Goal: Find contact information: Find contact information

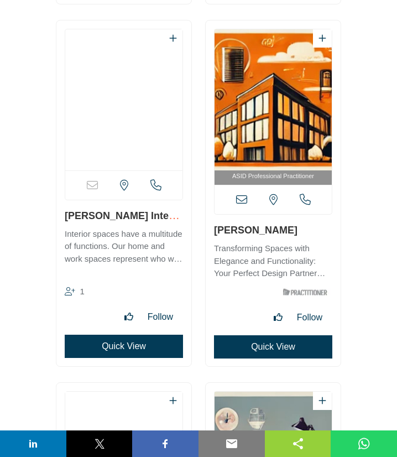
scroll to position [12721, 0]
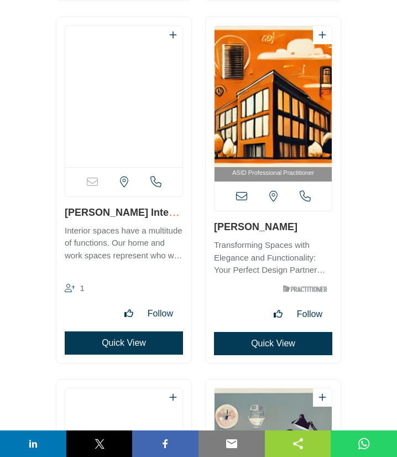
click at [240, 195] on icon at bounding box center [241, 196] width 11 height 11
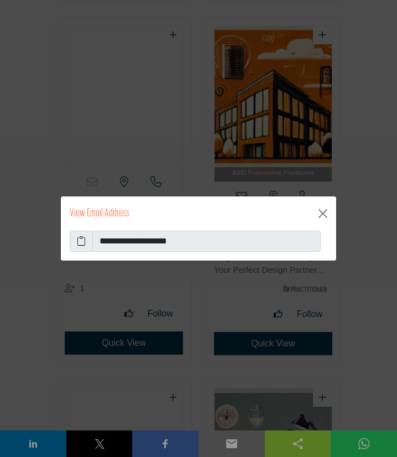
click at [80, 240] on icon at bounding box center [81, 241] width 9 height 13
click at [323, 214] on button "Close" at bounding box center [323, 214] width 18 height 18
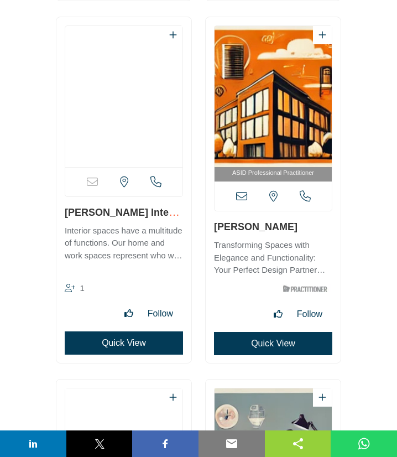
click at [240, 196] on icon at bounding box center [241, 196] width 11 height 11
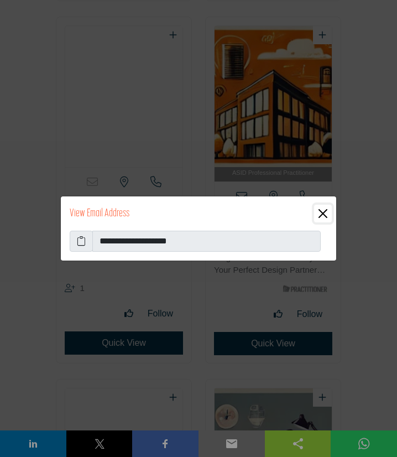
click at [328, 212] on button "Close" at bounding box center [323, 214] width 18 height 18
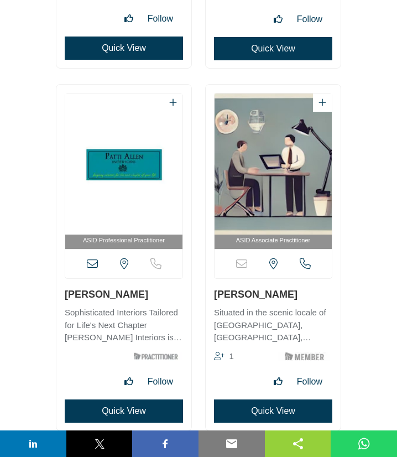
scroll to position [13020, 0]
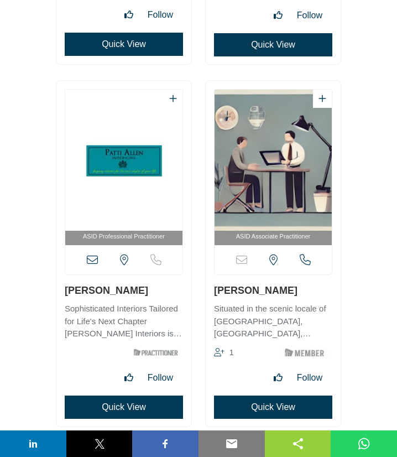
click at [94, 263] on icon at bounding box center [92, 260] width 11 height 11
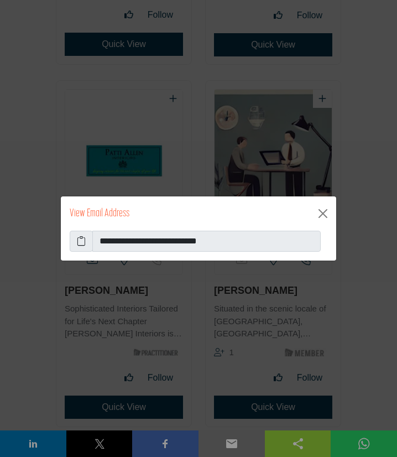
click at [84, 239] on icon at bounding box center [81, 241] width 9 height 13
click at [328, 210] on button "Close" at bounding box center [323, 214] width 18 height 18
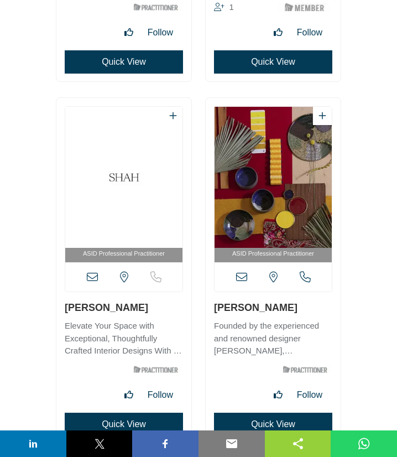
scroll to position [13378, 0]
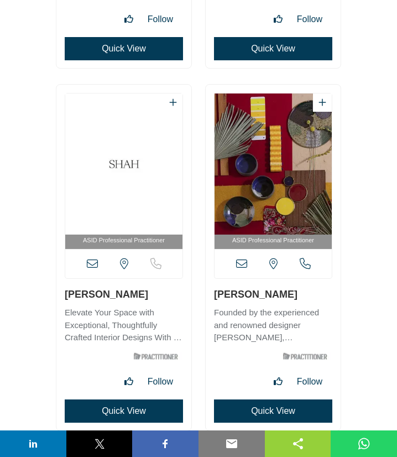
click at [92, 264] on icon at bounding box center [92, 263] width 11 height 11
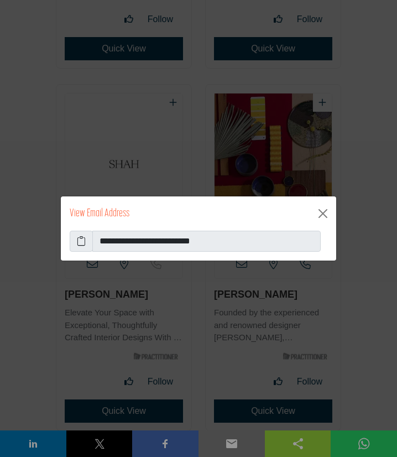
click at [84, 242] on icon at bounding box center [81, 241] width 9 height 13
click at [318, 212] on button "Close" at bounding box center [323, 214] width 18 height 18
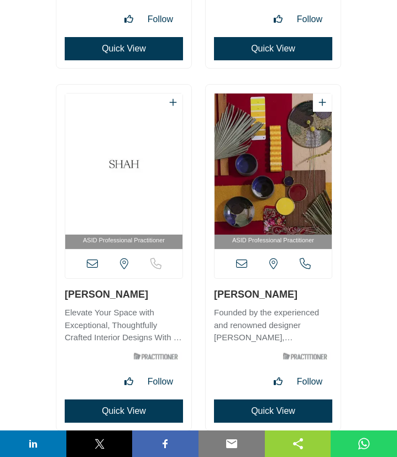
click at [241, 261] on icon at bounding box center [241, 263] width 11 height 11
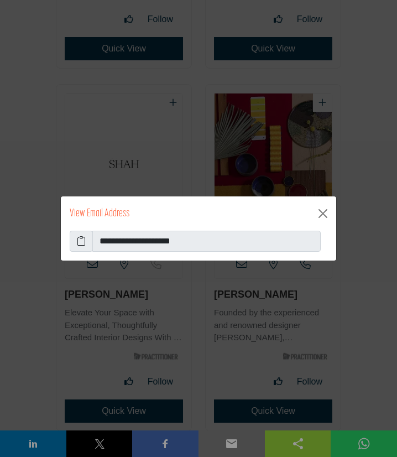
click at [82, 239] on icon at bounding box center [81, 241] width 9 height 13
click at [323, 214] on button "Close" at bounding box center [323, 214] width 18 height 18
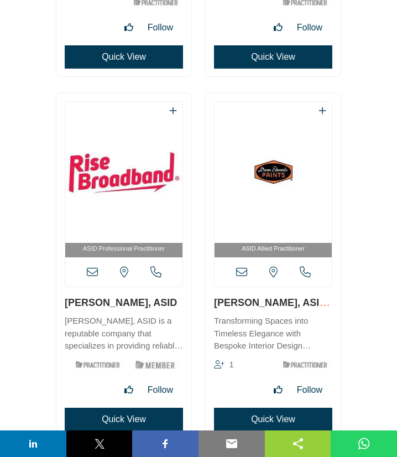
scroll to position [13737, 0]
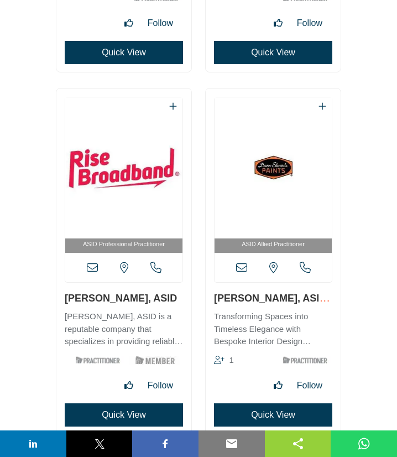
click at [92, 266] on icon at bounding box center [92, 267] width 11 height 11
click at [0, 0] on div at bounding box center [0, 0] width 0 height 0
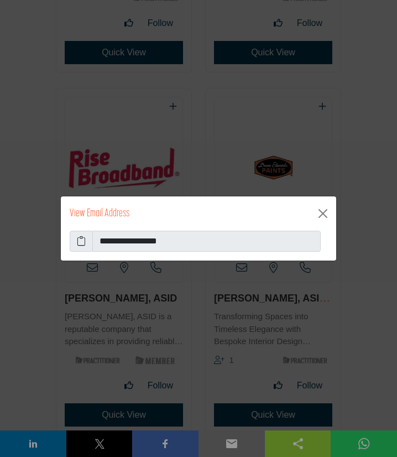
click at [82, 241] on icon at bounding box center [81, 241] width 9 height 13
click at [322, 216] on button "Close" at bounding box center [323, 214] width 18 height 18
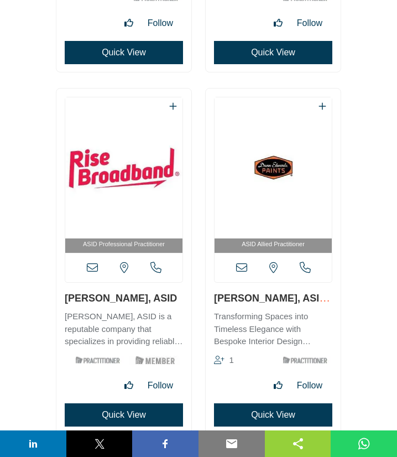
click at [242, 269] on icon at bounding box center [241, 267] width 11 height 11
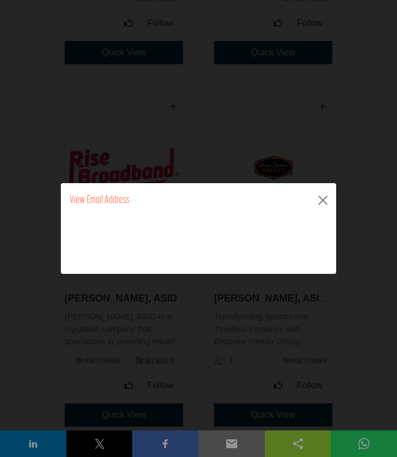
click at [0, 0] on icon at bounding box center [0, 0] width 0 height 0
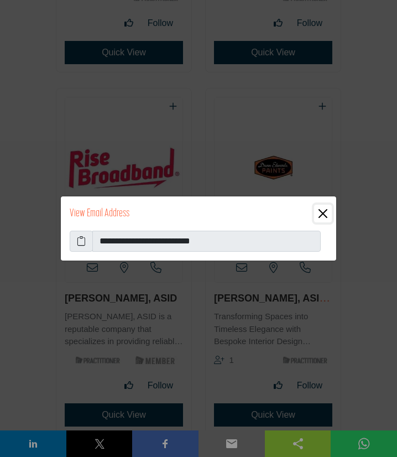
click at [324, 214] on button "Close" at bounding box center [323, 214] width 18 height 18
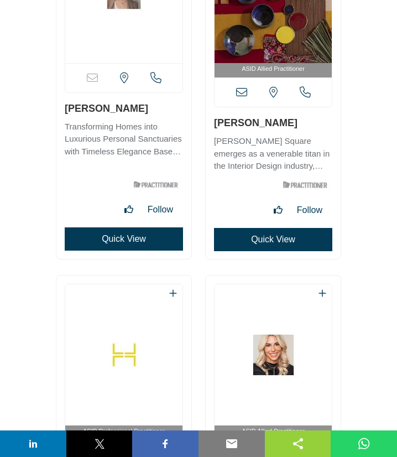
scroll to position [14155, 0]
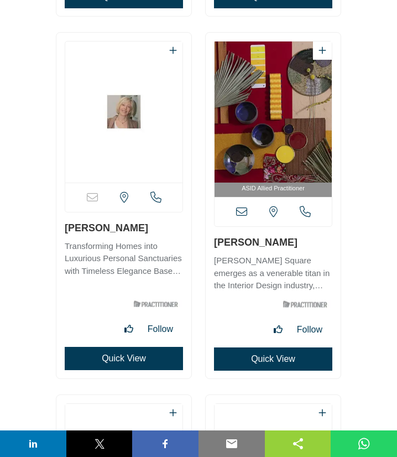
click at [242, 214] on icon at bounding box center [241, 211] width 11 height 11
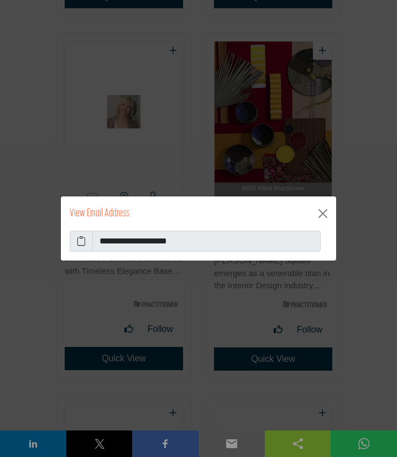
click at [83, 241] on icon at bounding box center [81, 241] width 9 height 13
click at [324, 213] on button "Close" at bounding box center [323, 214] width 18 height 18
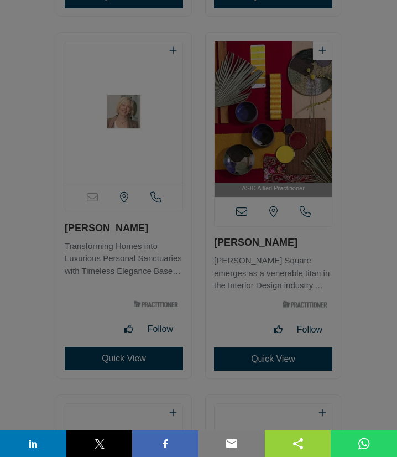
click at [322, 195] on button "Close" at bounding box center [323, 186] width 18 height 18
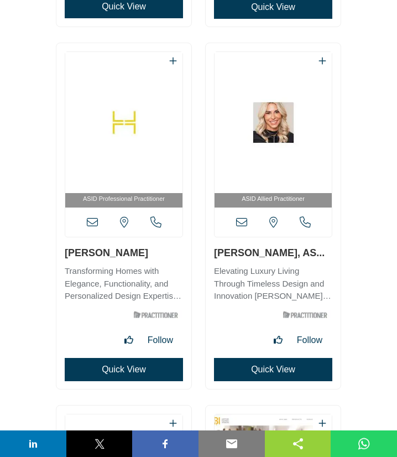
scroll to position [14514, 0]
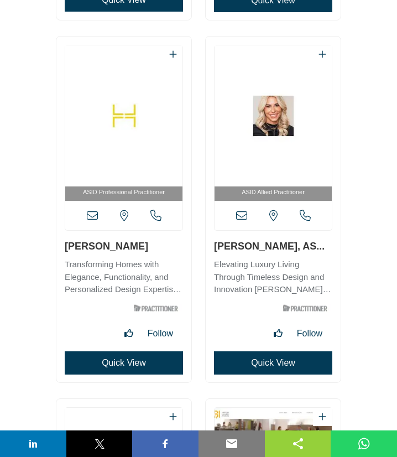
click at [91, 218] on icon at bounding box center [92, 215] width 11 height 11
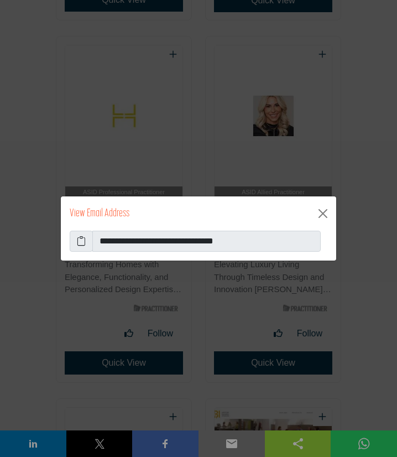
click at [83, 244] on icon at bounding box center [81, 241] width 9 height 13
click at [319, 212] on button "Close" at bounding box center [323, 214] width 18 height 18
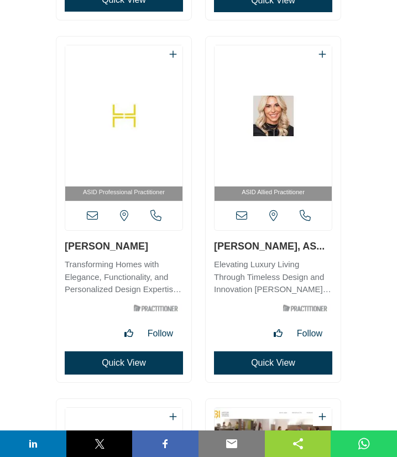
click at [241, 216] on icon at bounding box center [241, 215] width 11 height 11
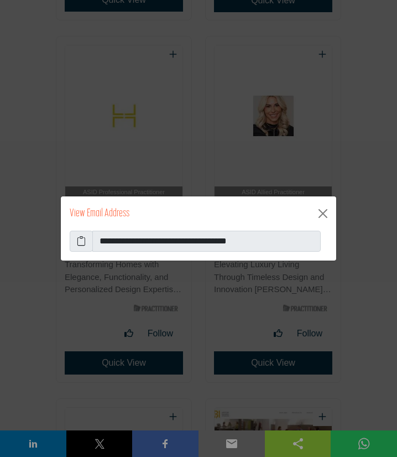
click at [80, 246] on icon at bounding box center [81, 241] width 9 height 13
click at [324, 214] on button "Close" at bounding box center [323, 214] width 18 height 18
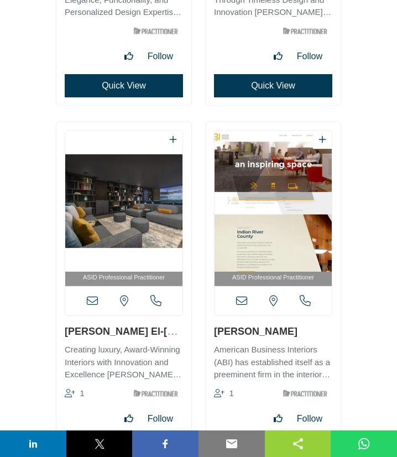
scroll to position [14872, 0]
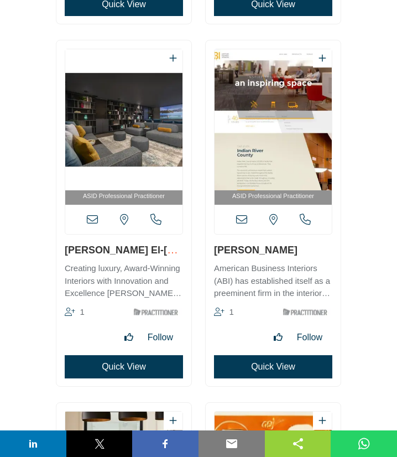
click at [92, 220] on icon at bounding box center [92, 219] width 11 height 11
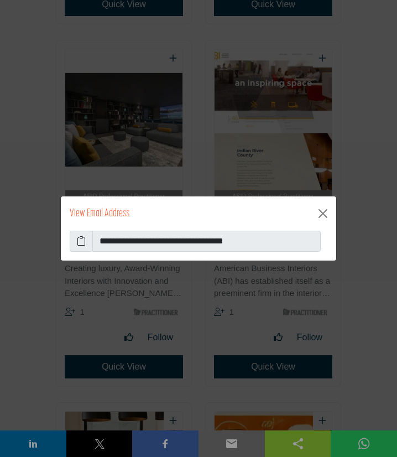
click at [81, 239] on icon at bounding box center [81, 241] width 9 height 13
click at [84, 243] on icon at bounding box center [81, 241] width 9 height 13
click at [322, 213] on button "Close" at bounding box center [323, 214] width 18 height 18
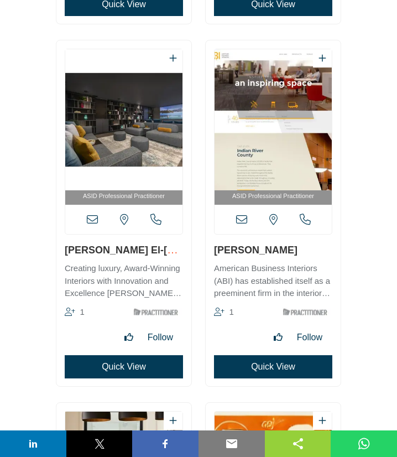
click at [241, 219] on icon at bounding box center [241, 219] width 11 height 11
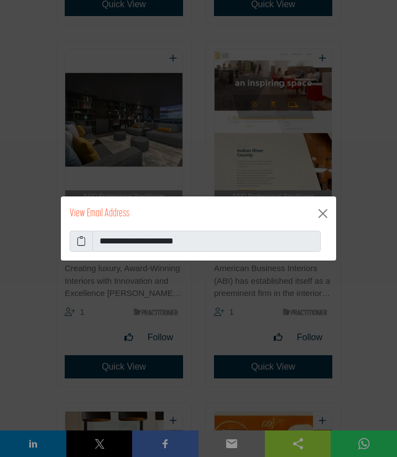
click at [82, 242] on icon at bounding box center [81, 241] width 9 height 13
click at [324, 212] on button "Close" at bounding box center [323, 214] width 18 height 18
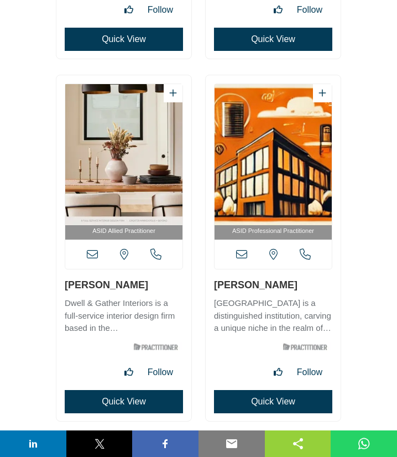
scroll to position [15231, 0]
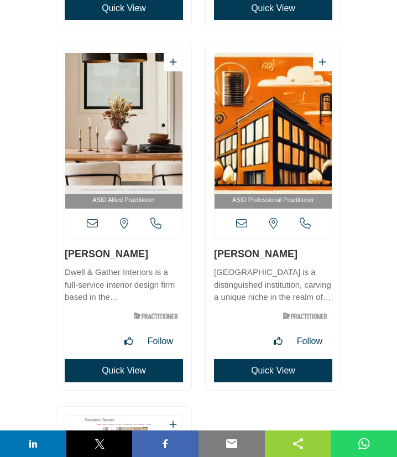
click at [90, 223] on icon at bounding box center [92, 223] width 11 height 11
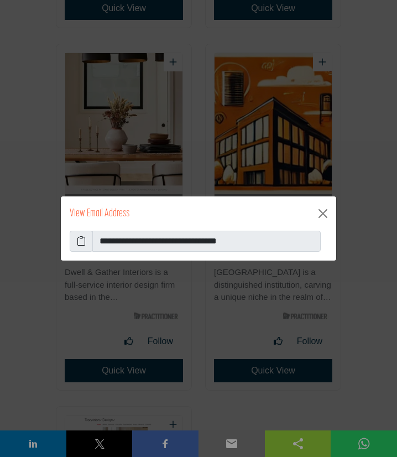
click at [79, 242] on icon at bounding box center [81, 241] width 9 height 13
click at [327, 215] on button "Close" at bounding box center [323, 214] width 18 height 18
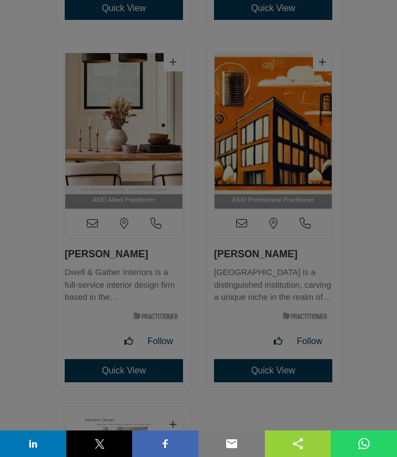
click at [323, 195] on button "Close" at bounding box center [323, 186] width 18 height 18
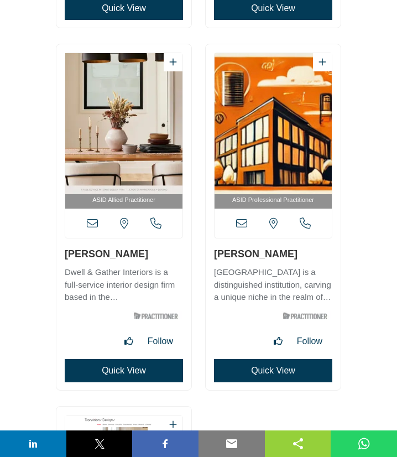
click at [241, 223] on icon at bounding box center [241, 223] width 11 height 11
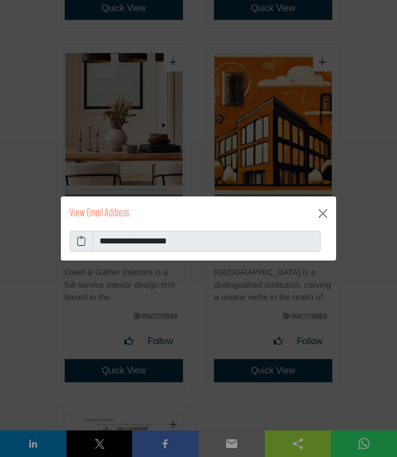
click at [77, 244] on span at bounding box center [81, 241] width 23 height 21
click at [84, 241] on icon at bounding box center [81, 241] width 9 height 13
click at [324, 211] on button "Close" at bounding box center [323, 214] width 18 height 18
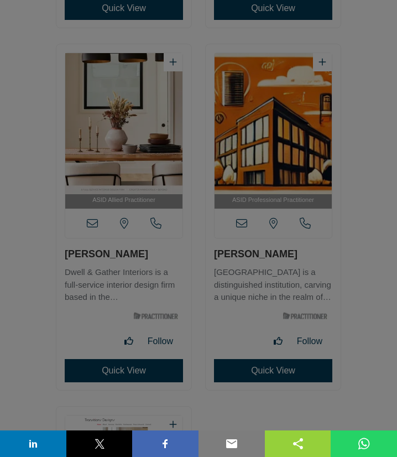
click at [321, 195] on button "Close" at bounding box center [323, 186] width 18 height 18
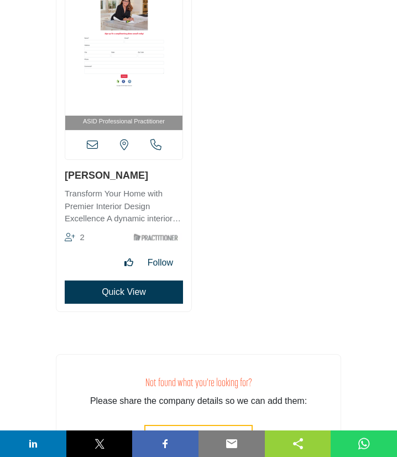
scroll to position [15649, 0]
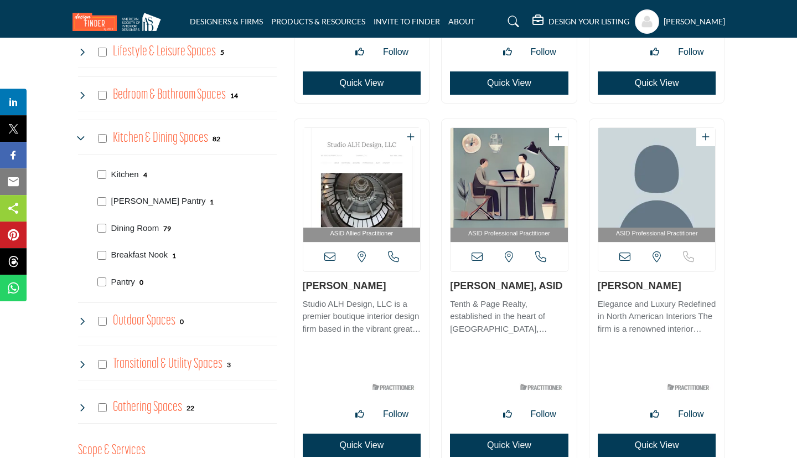
scroll to position [625, 0]
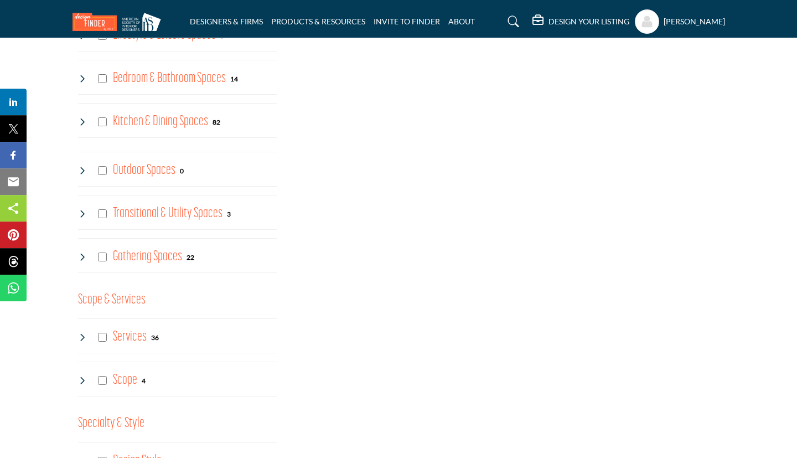
scroll to position [446, 0]
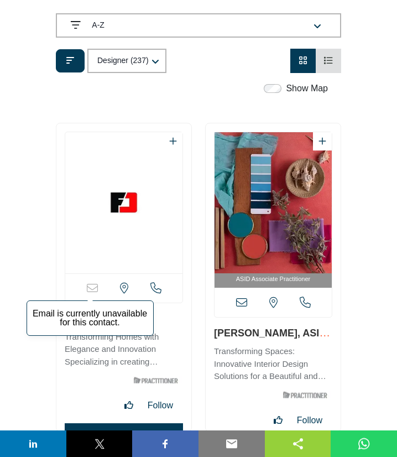
scroll to position [386, 0]
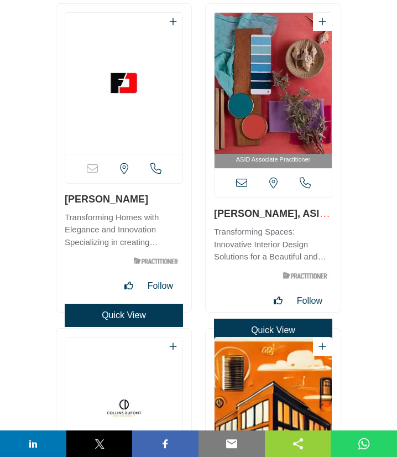
click at [246, 183] on icon at bounding box center [241, 183] width 11 height 11
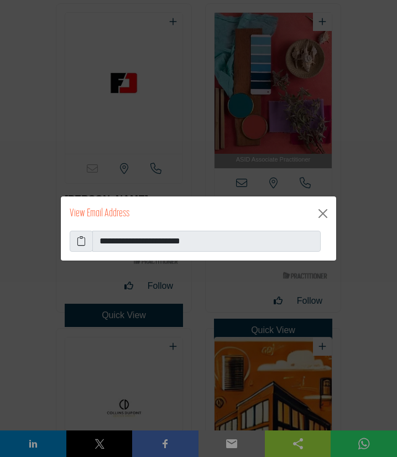
click at [85, 243] on icon at bounding box center [81, 241] width 9 height 13
click at [323, 214] on button "Close" at bounding box center [323, 214] width 18 height 18
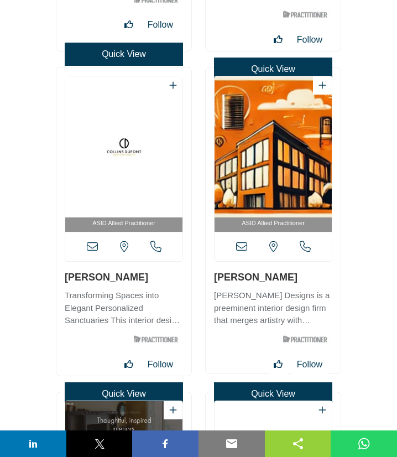
scroll to position [685, 0]
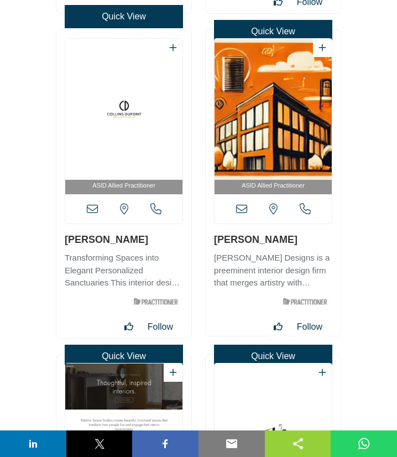
click at [96, 207] on icon at bounding box center [92, 209] width 11 height 11
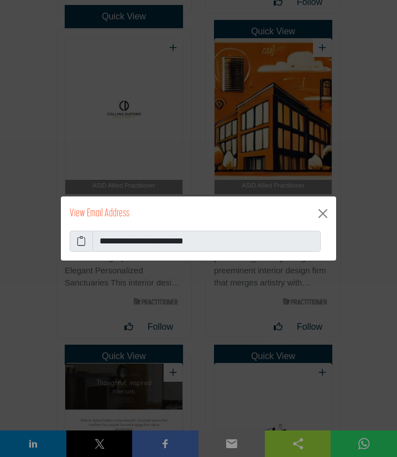
click at [83, 241] on icon at bounding box center [81, 241] width 9 height 13
click at [324, 216] on button "Close" at bounding box center [323, 214] width 18 height 18
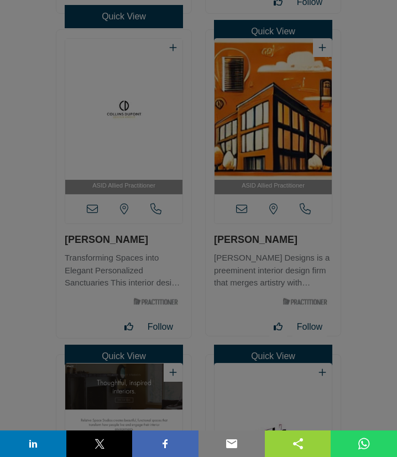
click at [321, 195] on button "Close" at bounding box center [323, 186] width 18 height 18
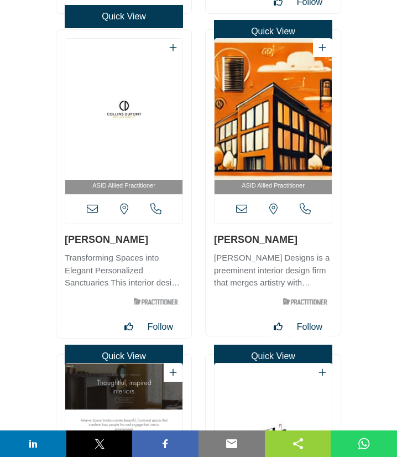
click at [246, 207] on icon at bounding box center [241, 209] width 11 height 11
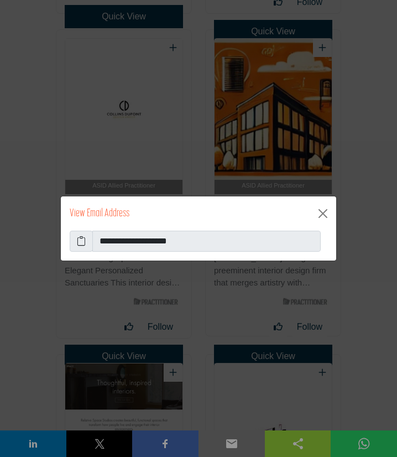
click at [80, 236] on icon at bounding box center [81, 241] width 9 height 13
click at [325, 214] on button "Close" at bounding box center [323, 214] width 18 height 18
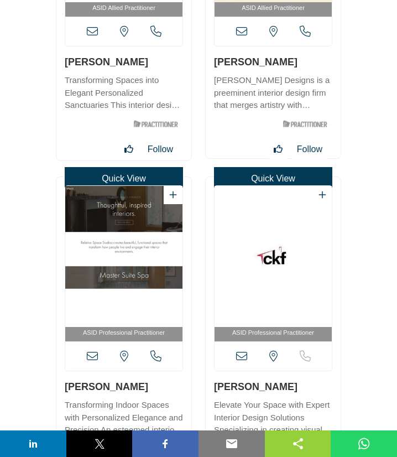
scroll to position [984, 0]
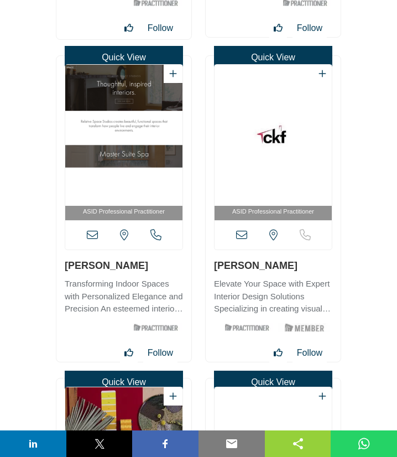
click at [94, 236] on icon at bounding box center [92, 235] width 11 height 11
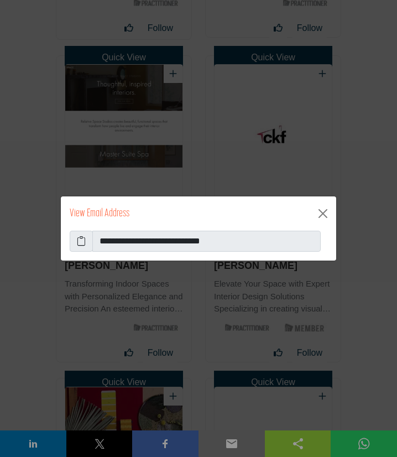
click at [83, 244] on icon at bounding box center [81, 241] width 9 height 13
click at [321, 212] on button "Close" at bounding box center [323, 214] width 18 height 18
click at [369, 210] on div "**********" at bounding box center [198, 228] width 397 height 457
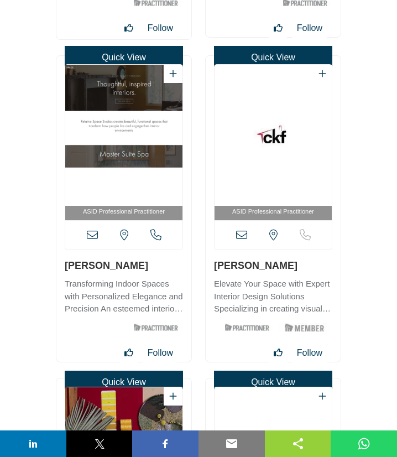
click at [242, 234] on icon at bounding box center [241, 235] width 11 height 11
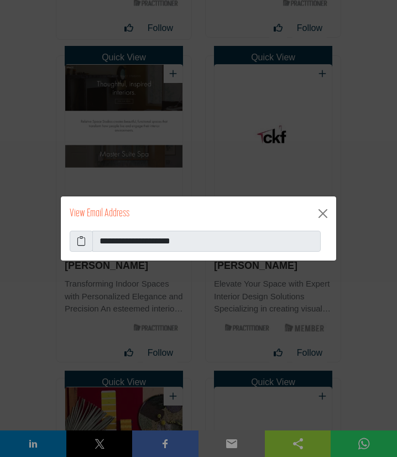
click at [82, 242] on icon at bounding box center [81, 241] width 9 height 13
click at [323, 210] on button "Close" at bounding box center [323, 214] width 18 height 18
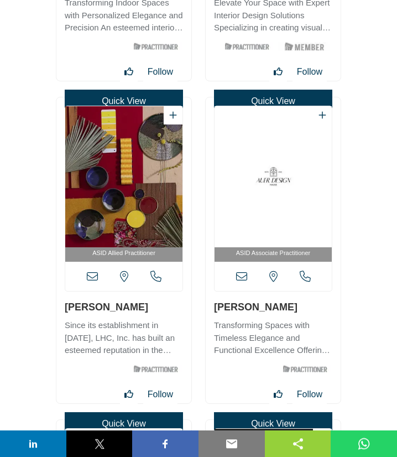
scroll to position [1283, 0]
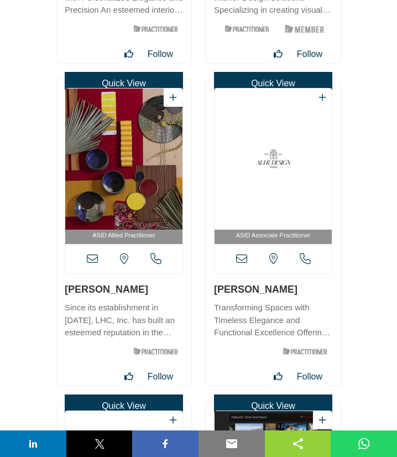
click at [91, 262] on icon at bounding box center [92, 258] width 11 height 11
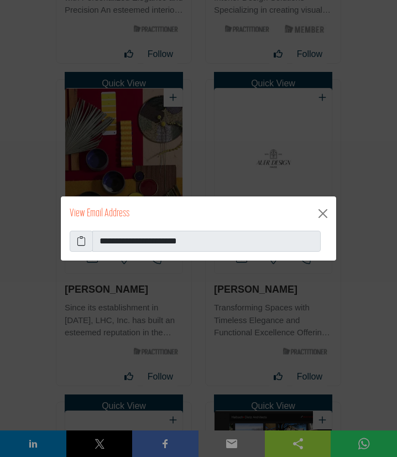
click at [81, 245] on icon at bounding box center [81, 241] width 9 height 13
click at [323, 214] on button "Close" at bounding box center [323, 214] width 18 height 18
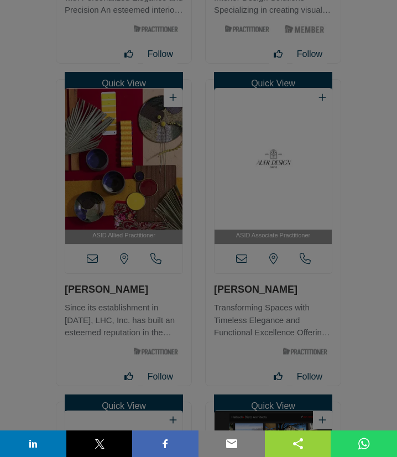
click at [243, 261] on div at bounding box center [198, 228] width 397 height 457
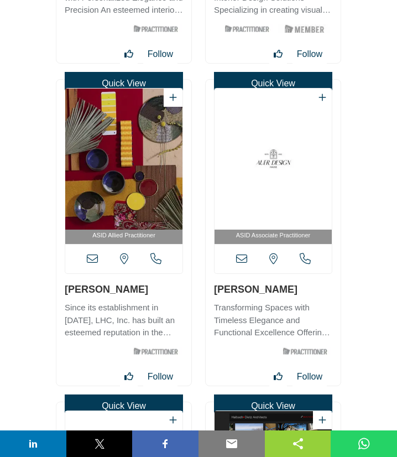
click at [241, 263] on icon at bounding box center [241, 258] width 11 height 11
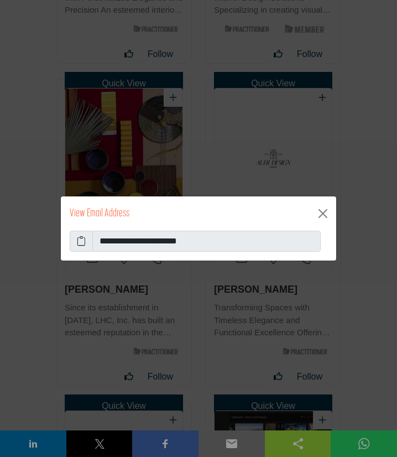
click at [84, 243] on icon at bounding box center [81, 241] width 9 height 13
click at [321, 215] on button "Close" at bounding box center [323, 214] width 18 height 18
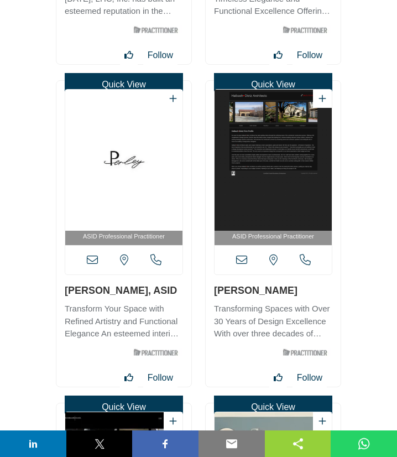
scroll to position [1641, 0]
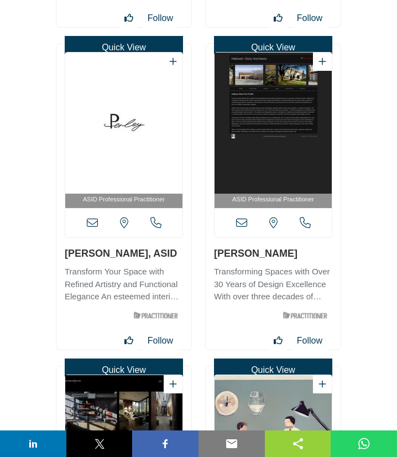
click at [96, 224] on icon at bounding box center [92, 222] width 11 height 11
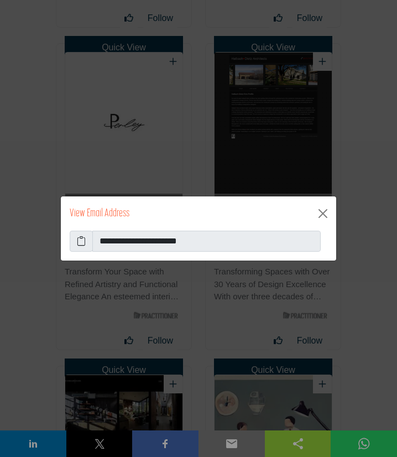
click at [78, 244] on icon at bounding box center [81, 241] width 9 height 13
click at [325, 211] on button "Close" at bounding box center [323, 214] width 18 height 18
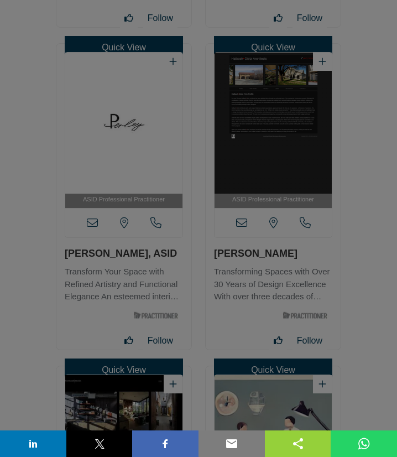
click at [324, 195] on button "Close" at bounding box center [323, 186] width 18 height 18
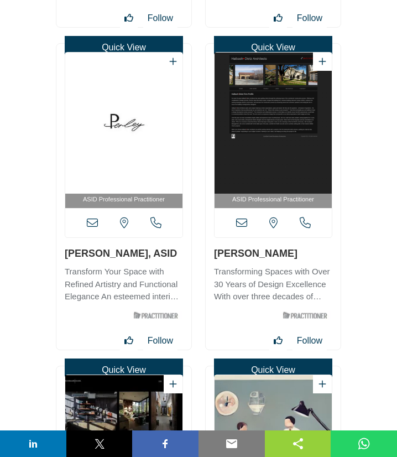
click at [243, 222] on icon at bounding box center [241, 222] width 11 height 11
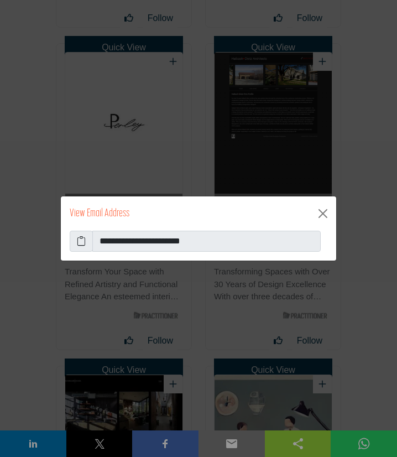
click at [84, 245] on icon at bounding box center [81, 241] width 9 height 13
click at [322, 213] on button "Close" at bounding box center [323, 214] width 18 height 18
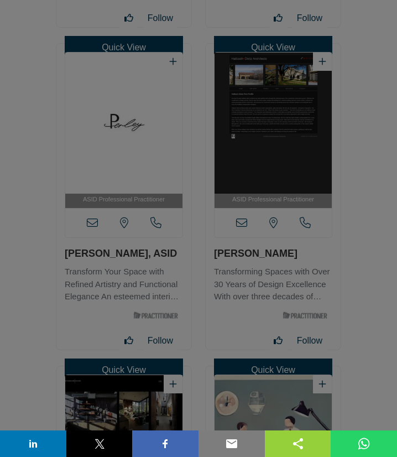
click at [322, 195] on button "Close" at bounding box center [323, 186] width 18 height 18
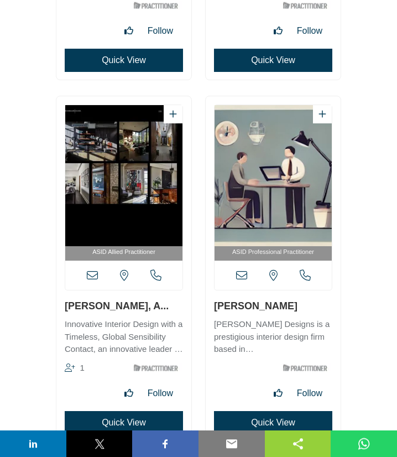
scroll to position [2179, 0]
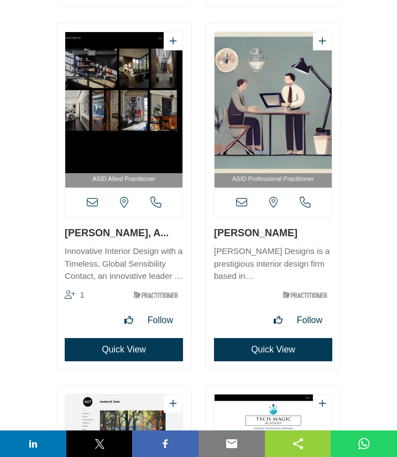
click at [92, 199] on icon at bounding box center [92, 202] width 11 height 11
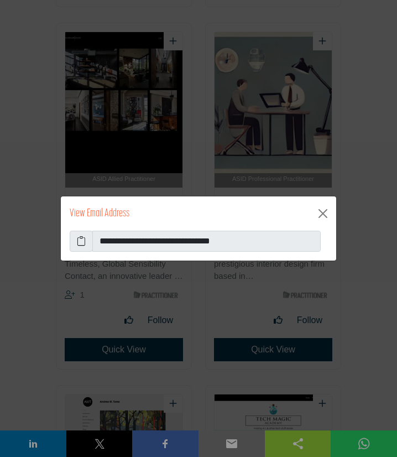
click at [78, 241] on icon at bounding box center [81, 241] width 9 height 13
click at [324, 209] on button "Close" at bounding box center [323, 214] width 18 height 18
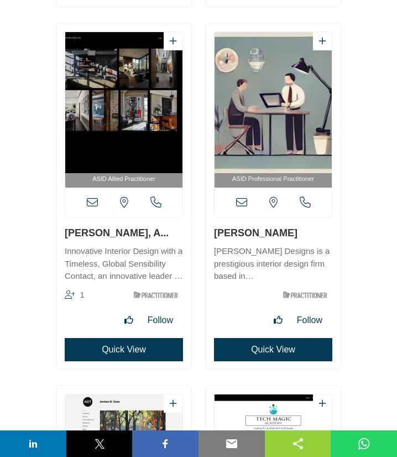
click at [247, 202] on icon at bounding box center [241, 202] width 11 height 11
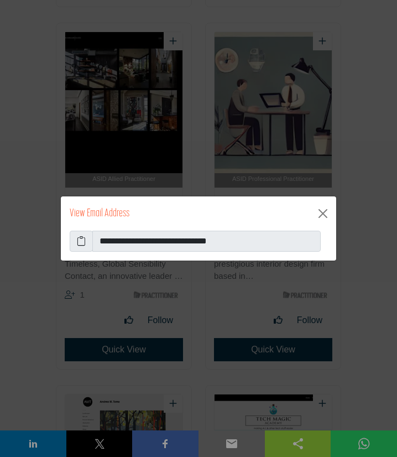
click at [79, 243] on icon at bounding box center [81, 241] width 9 height 13
click at [323, 213] on button "Close" at bounding box center [323, 214] width 18 height 18
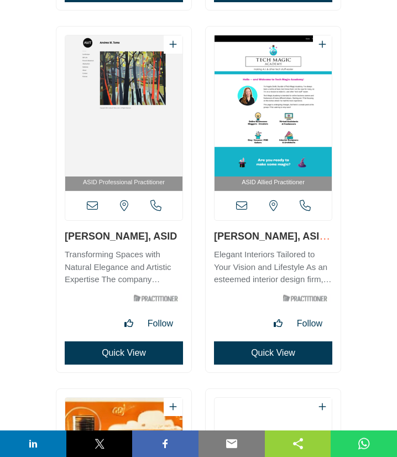
scroll to position [2597, 0]
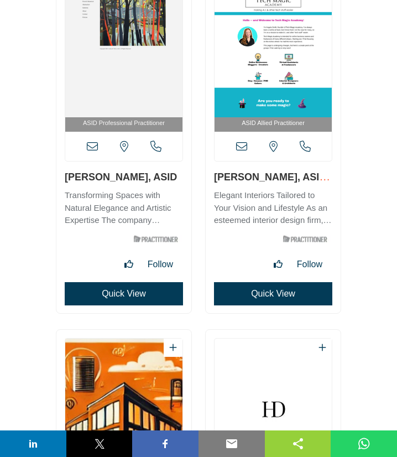
click at [90, 144] on icon at bounding box center [92, 146] width 11 height 11
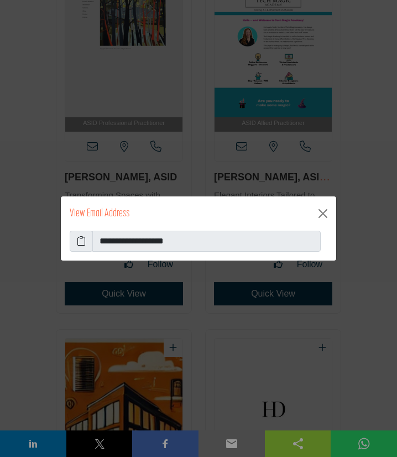
click at [80, 239] on icon at bounding box center [81, 241] width 9 height 13
click at [323, 212] on button "Close" at bounding box center [323, 214] width 18 height 18
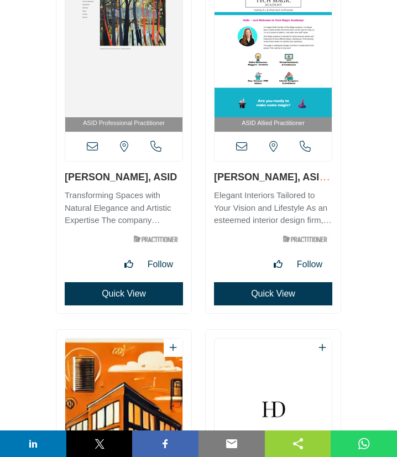
click at [242, 148] on icon at bounding box center [241, 146] width 11 height 11
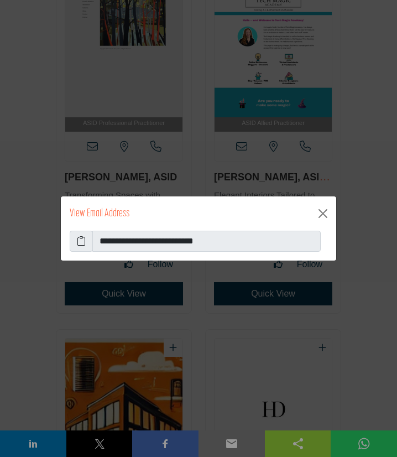
click at [83, 243] on icon at bounding box center [81, 241] width 9 height 13
click at [321, 212] on button "Close" at bounding box center [323, 214] width 18 height 18
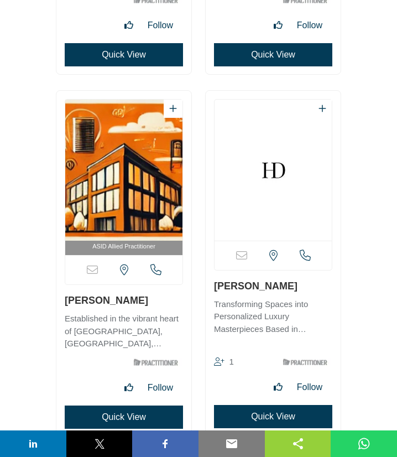
scroll to position [3374, 0]
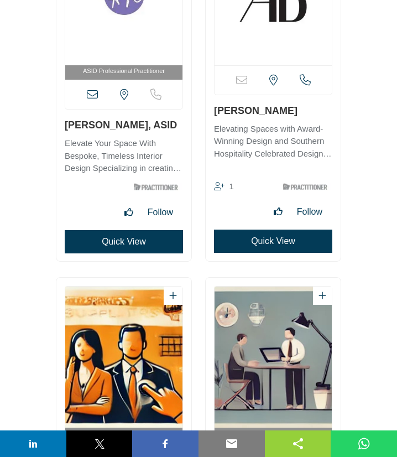
click at [96, 91] on icon at bounding box center [92, 94] width 11 height 11
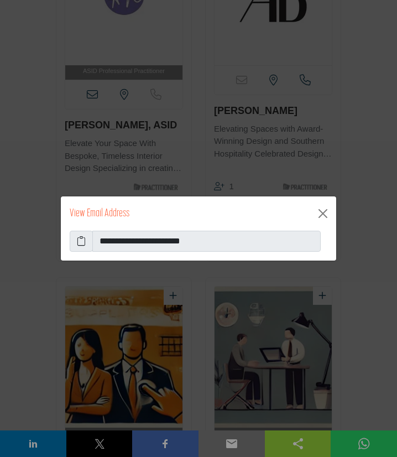
click at [80, 243] on icon at bounding box center [81, 241] width 9 height 13
click at [328, 210] on button "Close" at bounding box center [323, 214] width 18 height 18
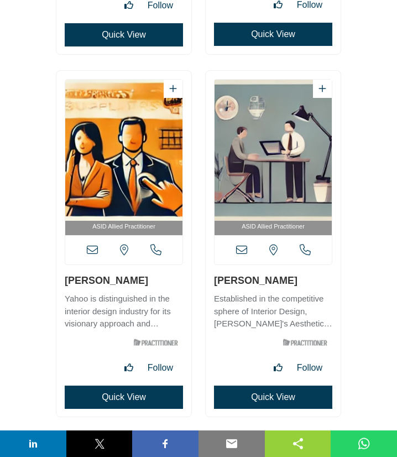
scroll to position [3613, 0]
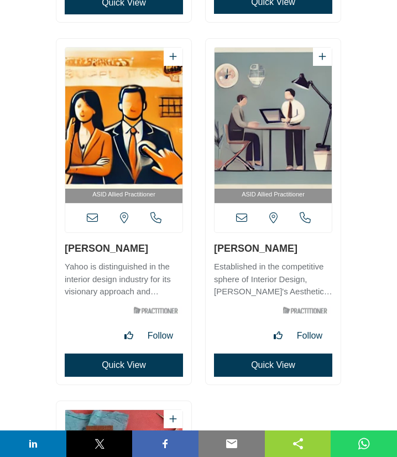
click at [90, 214] on icon at bounding box center [92, 217] width 11 height 11
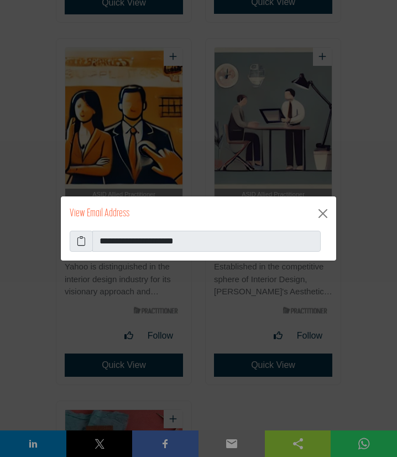
click at [85, 242] on icon at bounding box center [81, 241] width 9 height 13
click at [324, 215] on button "Close" at bounding box center [323, 214] width 18 height 18
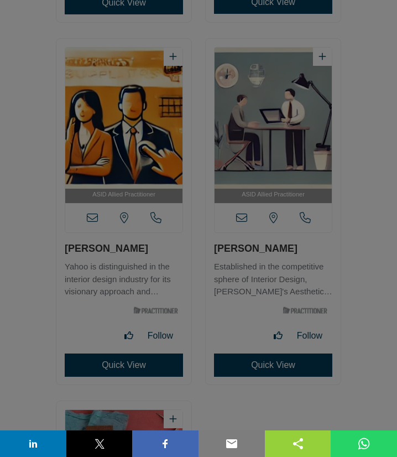
click at [324, 195] on button "Close" at bounding box center [323, 186] width 18 height 18
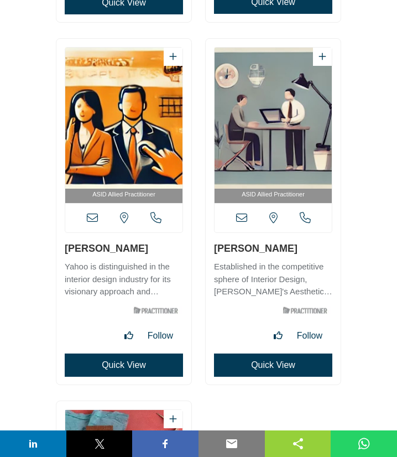
click at [244, 218] on icon at bounding box center [241, 217] width 11 height 11
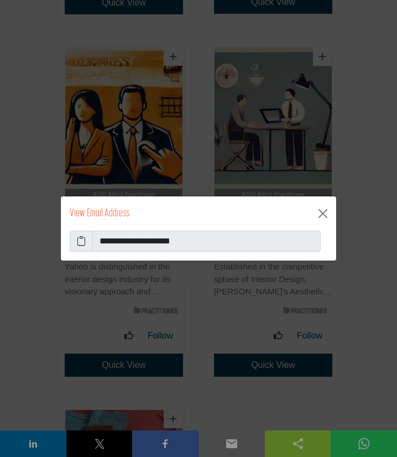
drag, startPoint x: 82, startPoint y: 241, endPoint x: 73, endPoint y: 243, distance: 9.3
click at [82, 240] on icon at bounding box center [81, 241] width 9 height 13
click at [325, 214] on button "Close" at bounding box center [323, 214] width 18 height 18
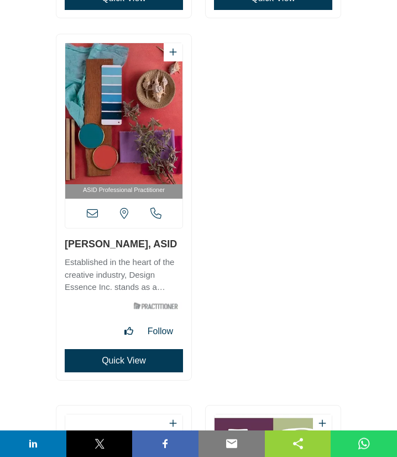
scroll to position [3971, 0]
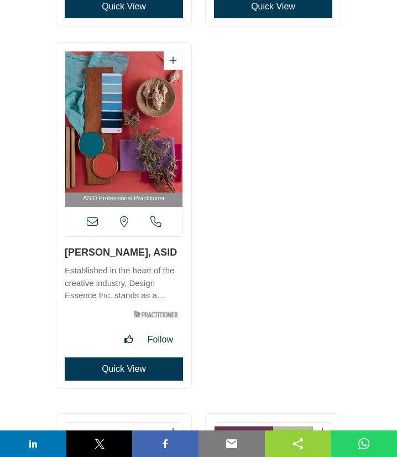
click at [92, 224] on icon at bounding box center [92, 221] width 11 height 11
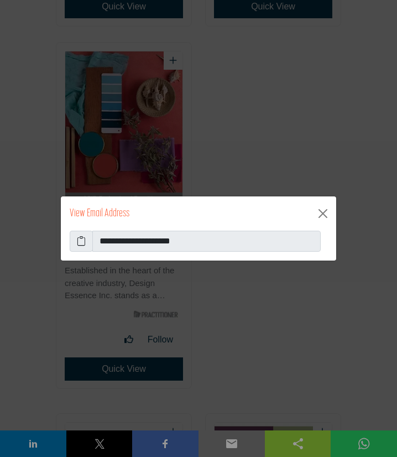
click at [83, 239] on icon at bounding box center [81, 241] width 9 height 13
click at [327, 212] on button "Close" at bounding box center [323, 214] width 18 height 18
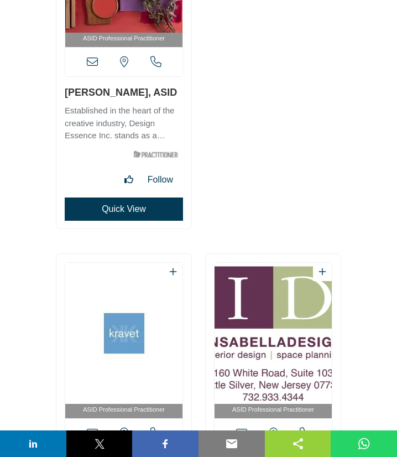
scroll to position [4330, 0]
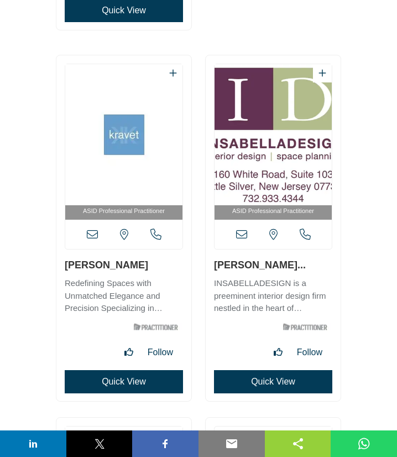
click at [91, 235] on icon at bounding box center [92, 234] width 11 height 11
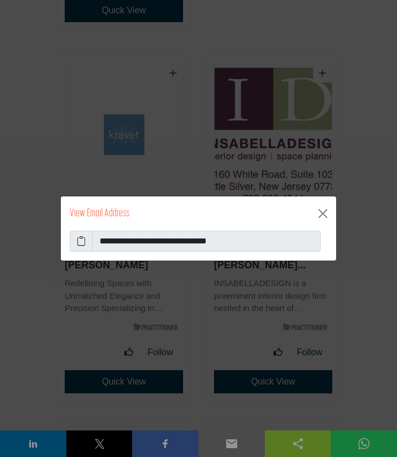
click at [82, 242] on icon at bounding box center [81, 241] width 9 height 13
click at [322, 211] on button "Close" at bounding box center [323, 214] width 18 height 18
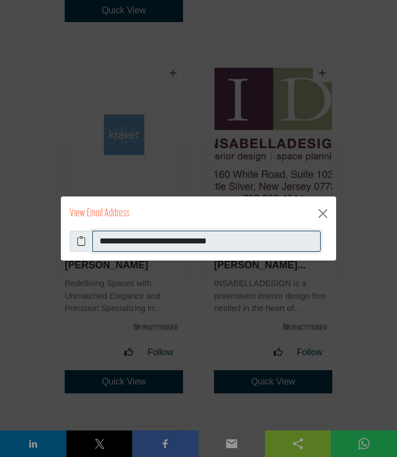
click at [242, 235] on input "**********" at bounding box center [206, 241] width 229 height 21
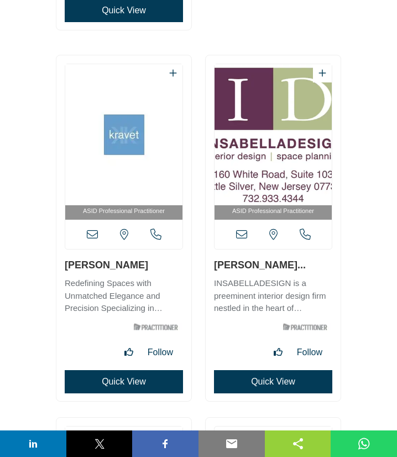
click at [242, 235] on icon at bounding box center [241, 234] width 11 height 11
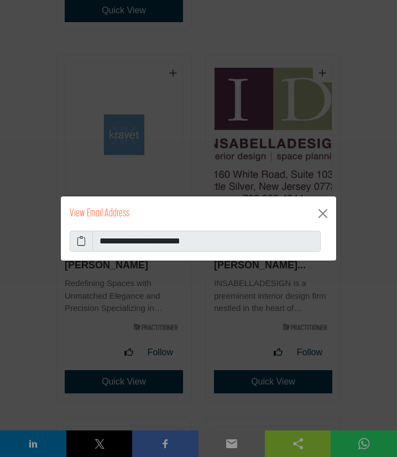
click at [81, 244] on icon at bounding box center [81, 241] width 9 height 13
click at [321, 215] on button "Close" at bounding box center [323, 214] width 18 height 18
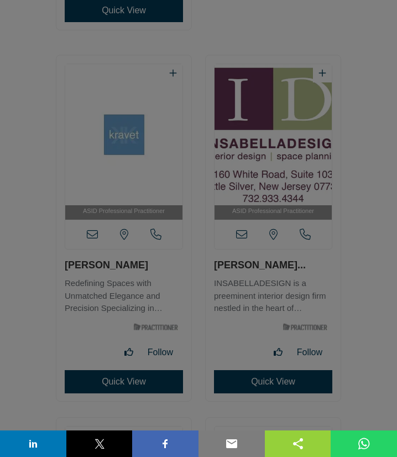
click at [323, 195] on button "Close" at bounding box center [323, 186] width 18 height 18
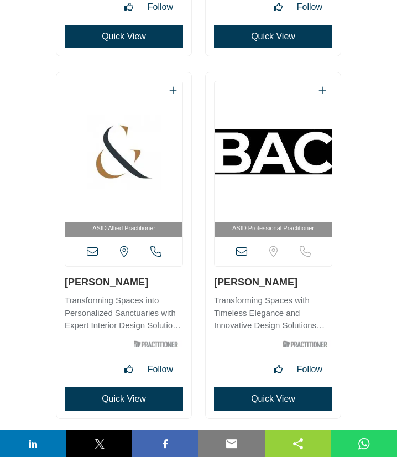
scroll to position [4689, 0]
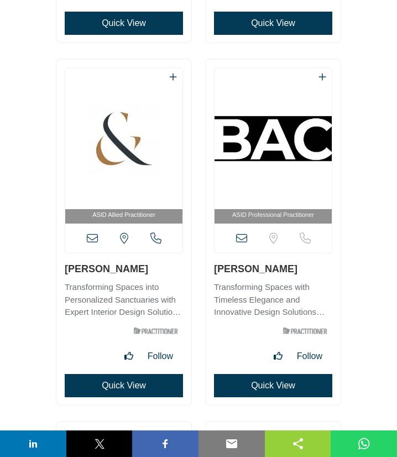
click at [92, 237] on icon at bounding box center [92, 238] width 11 height 11
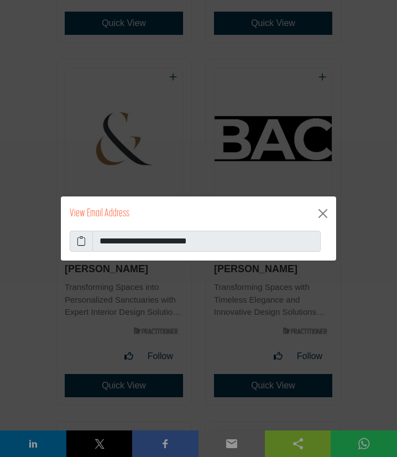
click at [82, 242] on icon at bounding box center [81, 241] width 9 height 13
click at [328, 213] on button "Close" at bounding box center [323, 214] width 18 height 18
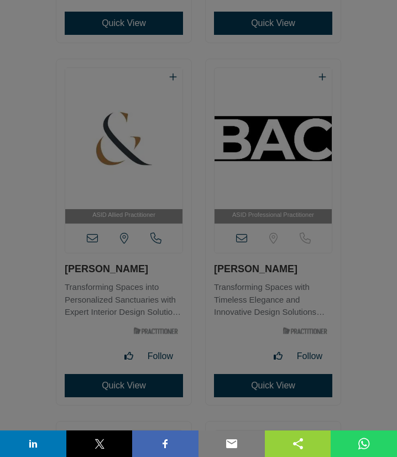
click at [324, 195] on button "Close" at bounding box center [323, 186] width 18 height 18
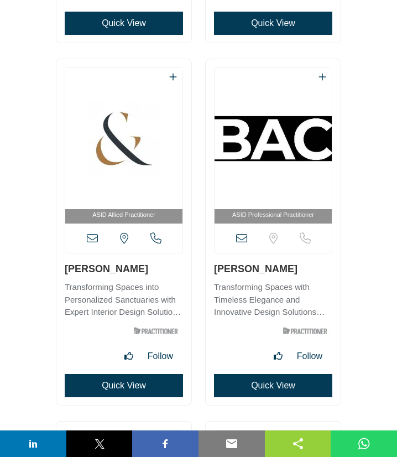
click at [247, 237] on icon at bounding box center [241, 238] width 11 height 11
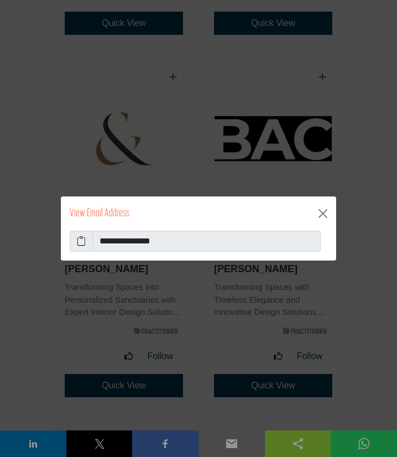
click at [85, 241] on icon at bounding box center [81, 241] width 9 height 13
click at [325, 216] on button "Close" at bounding box center [323, 214] width 18 height 18
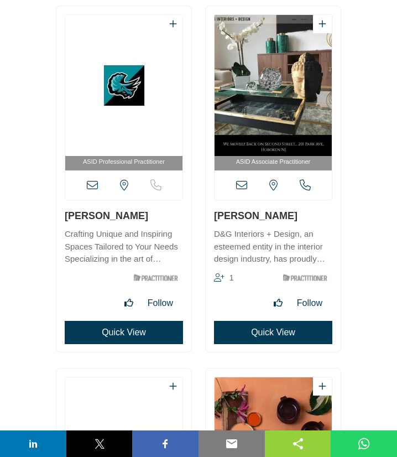
scroll to position [5107, 0]
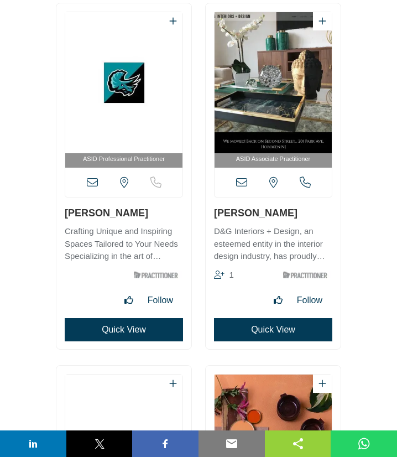
click at [90, 183] on icon at bounding box center [92, 182] width 11 height 11
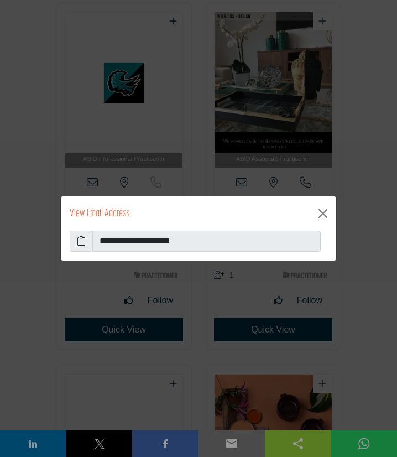
click at [82, 241] on icon at bounding box center [81, 241] width 9 height 13
click at [324, 213] on button "Close" at bounding box center [323, 214] width 18 height 18
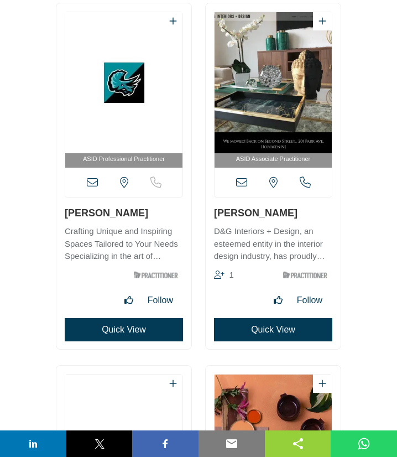
click at [238, 188] on icon at bounding box center [241, 182] width 11 height 11
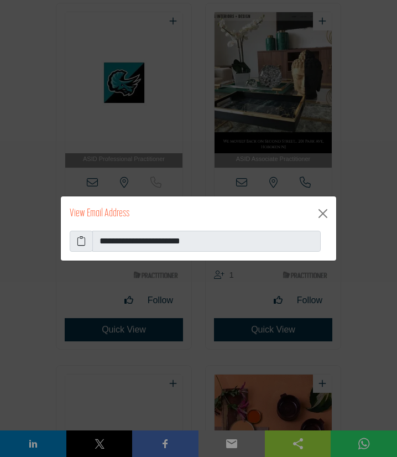
drag, startPoint x: 81, startPoint y: 241, endPoint x: 40, endPoint y: 258, distance: 44.6
click at [81, 241] on icon at bounding box center [81, 241] width 9 height 13
click at [324, 218] on button "Close" at bounding box center [323, 214] width 18 height 18
click at [360, 193] on div "**********" at bounding box center [198, 228] width 397 height 457
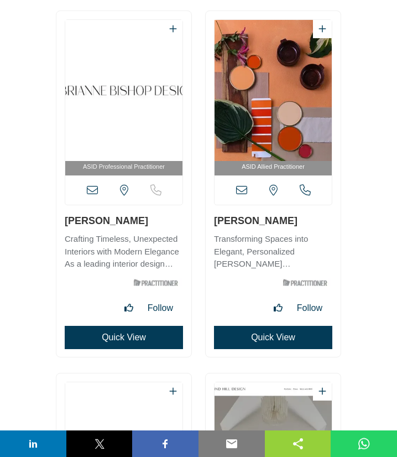
scroll to position [5465, 0]
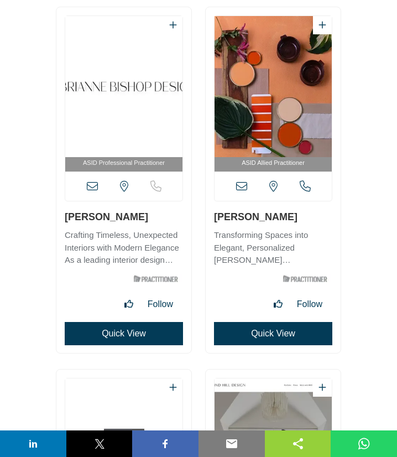
click at [92, 185] on icon at bounding box center [92, 186] width 11 height 11
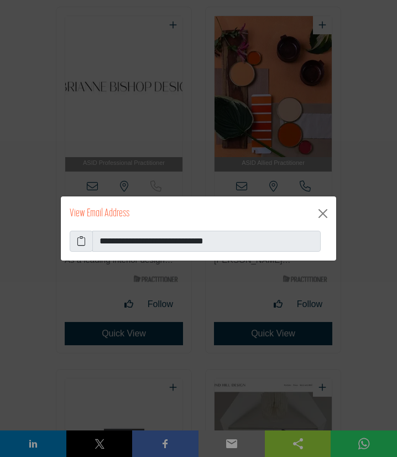
click at [84, 245] on icon at bounding box center [81, 241] width 9 height 13
click at [322, 215] on button "Close" at bounding box center [323, 214] width 18 height 18
click at [323, 212] on button "Close" at bounding box center [323, 214] width 18 height 18
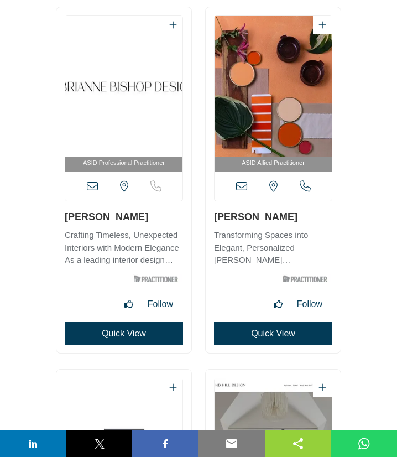
click at [246, 185] on icon at bounding box center [241, 186] width 11 height 11
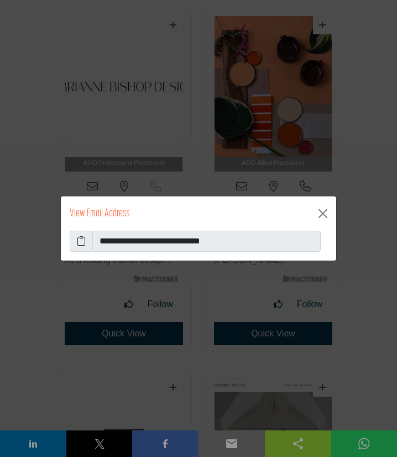
click at [83, 243] on icon at bounding box center [81, 241] width 9 height 13
click at [324, 213] on button "Close" at bounding box center [323, 214] width 18 height 18
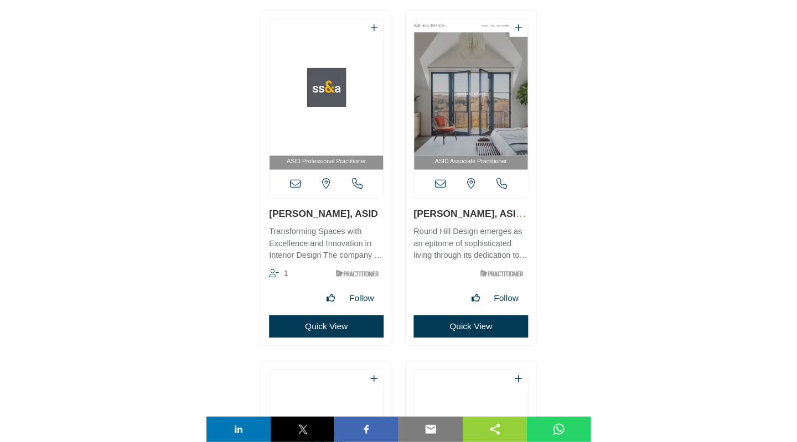
scroll to position [5325, 0]
